Goal: Task Accomplishment & Management: Manage account settings

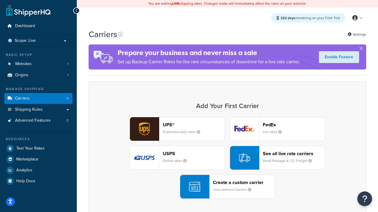
click at [227, 158] on div "UPS® Published daily rates FedEx List rates USPS Online rates See all live rate…" at bounding box center [227, 158] width 265 height 82
click at [294, 125] on header "FedEx" at bounding box center [294, 125] width 62 height 6
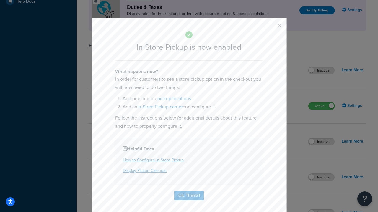
click at [270, 27] on button "button" at bounding box center [270, 27] width 1 height 1
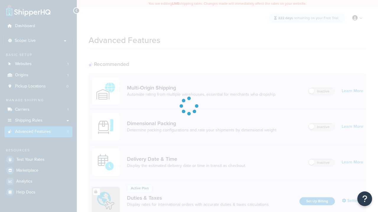
scroll to position [191, 0]
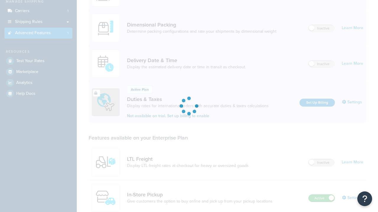
click at [321, 195] on label "Active" at bounding box center [321, 198] width 26 height 7
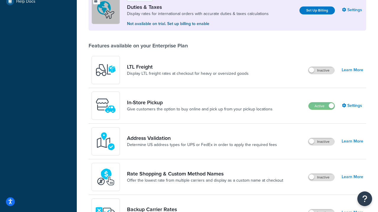
scroll to position [180, 0]
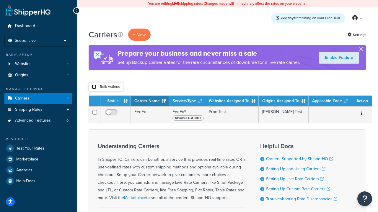
click at [94, 87] on input "checkbox" at bounding box center [94, 87] width 4 height 4
checkbox input "true"
click at [0, 0] on button "Delete" at bounding box center [0, 0] width 0 height 0
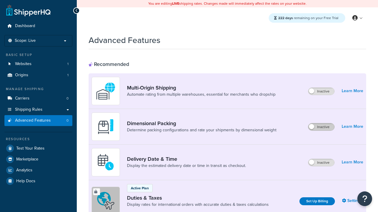
click at [321, 127] on label "Inactive" at bounding box center [321, 127] width 26 height 7
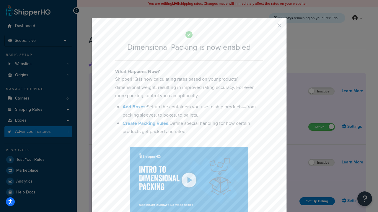
click at [270, 27] on button "button" at bounding box center [270, 27] width 1 height 1
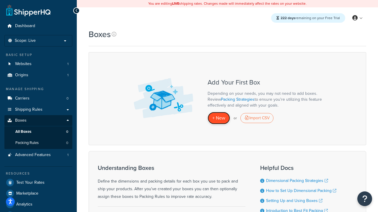
click at [219, 118] on span "+ New" at bounding box center [218, 118] width 13 height 7
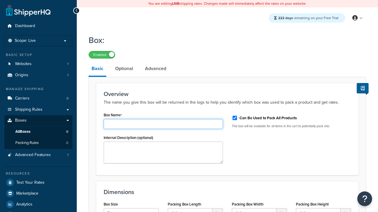
type input "Box1"
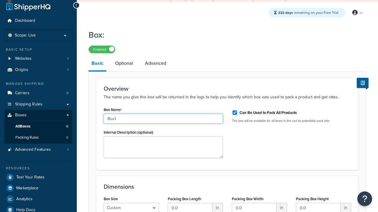
select select "usps_small"
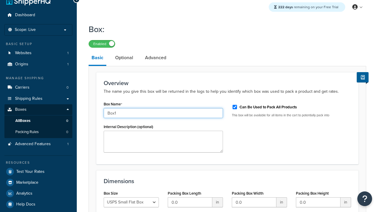
type input "8.5"
type input "5"
type input "1.5"
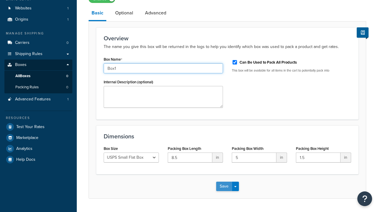
type input "Box1"
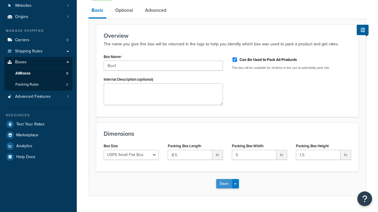
click at [224, 179] on button "Save" at bounding box center [224, 183] width 16 height 9
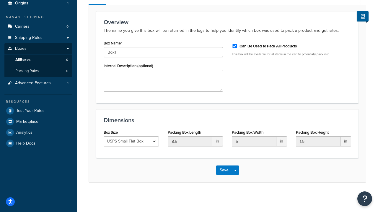
scroll to position [0, 0]
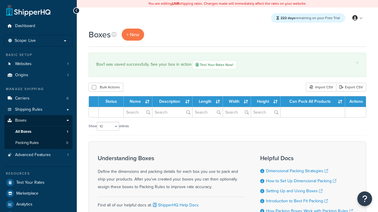
click at [113, 102] on th "Status" at bounding box center [111, 101] width 25 height 11
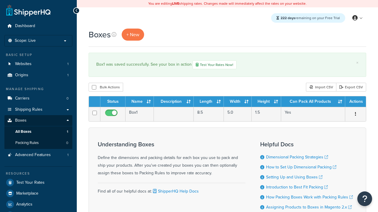
click at [113, 102] on th "Status" at bounding box center [112, 101] width 25 height 11
click at [140, 102] on th "Name" at bounding box center [139, 101] width 28 height 11
click at [174, 102] on th "Description" at bounding box center [174, 101] width 40 height 11
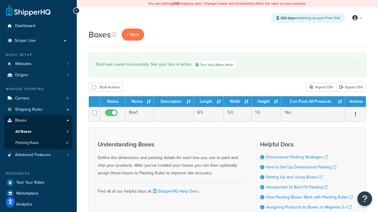
click at [209, 102] on th "Length" at bounding box center [209, 101] width 30 height 11
click at [238, 102] on th "Width" at bounding box center [238, 101] width 28 height 11
click at [266, 102] on th "Height" at bounding box center [266, 101] width 30 height 11
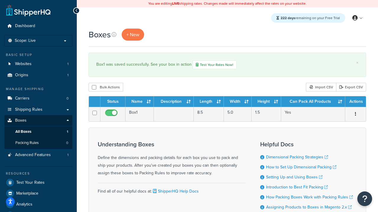
click at [266, 102] on th "Height" at bounding box center [266, 101] width 30 height 11
click at [313, 102] on th "Can Pack All Products" at bounding box center [313, 101] width 64 height 11
click at [355, 102] on th "Actions" at bounding box center [355, 101] width 21 height 11
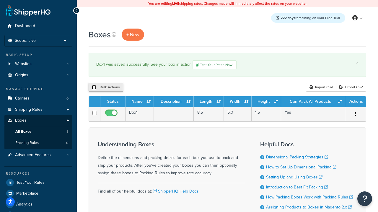
click at [94, 88] on input "checkbox" at bounding box center [94, 87] width 4 height 4
checkbox input "true"
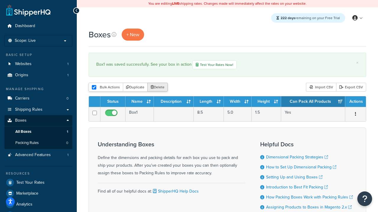
click at [159, 88] on button "Delete" at bounding box center [157, 87] width 20 height 9
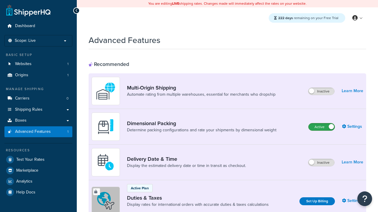
click at [321, 124] on label "Active" at bounding box center [321, 127] width 26 height 7
